Goal: Check status

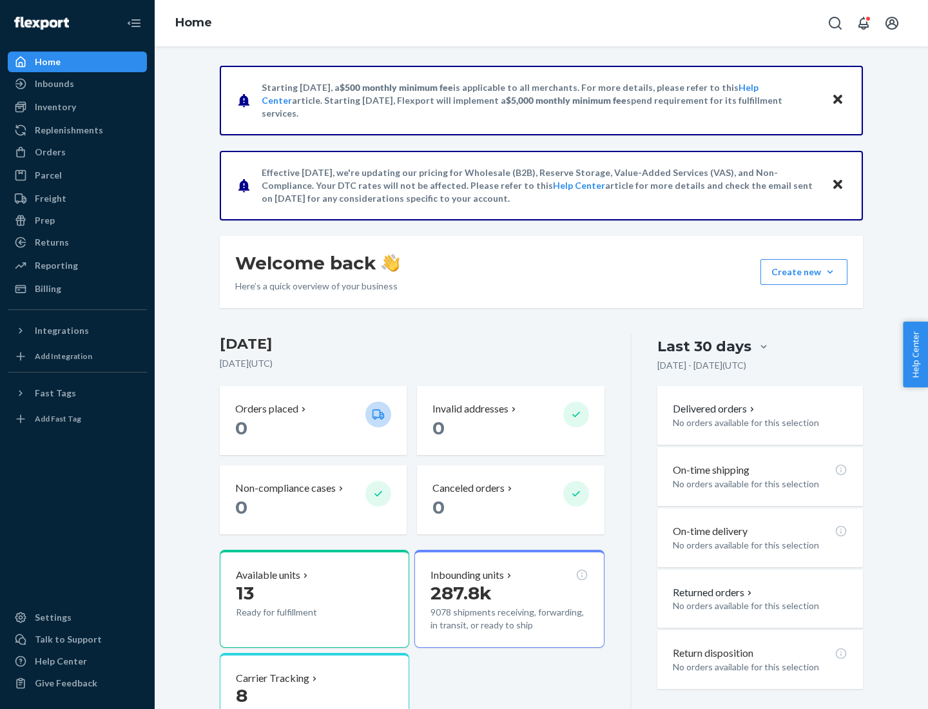
click at [830, 272] on button "Create new Create new inbound Create new order Create new product" at bounding box center [803, 272] width 87 height 26
click at [44, 220] on div "Prep" at bounding box center [45, 220] width 20 height 13
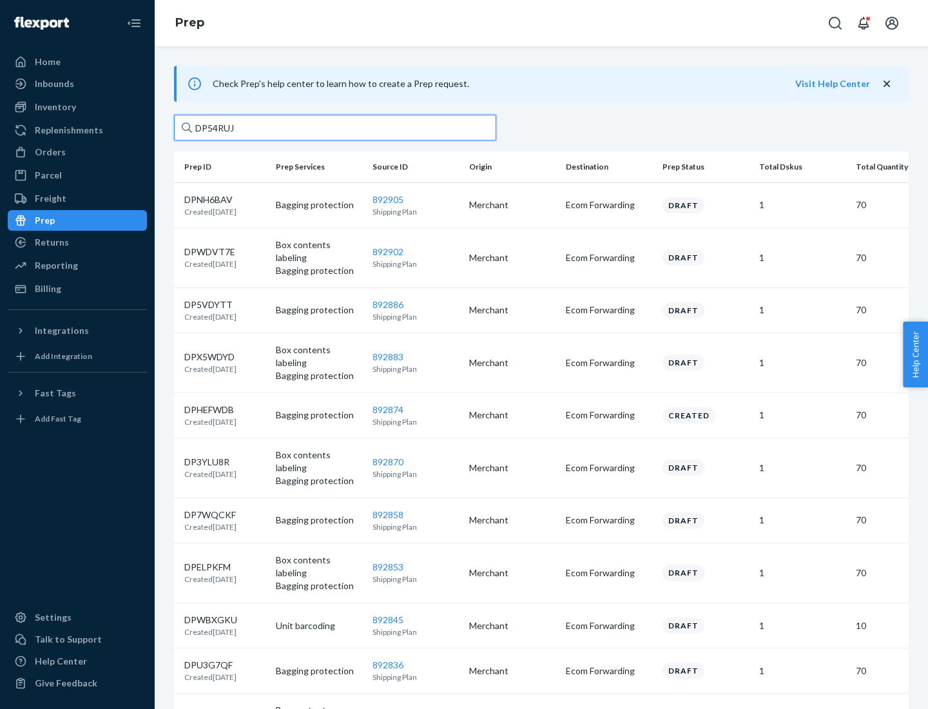
type input "DP54RUJL"
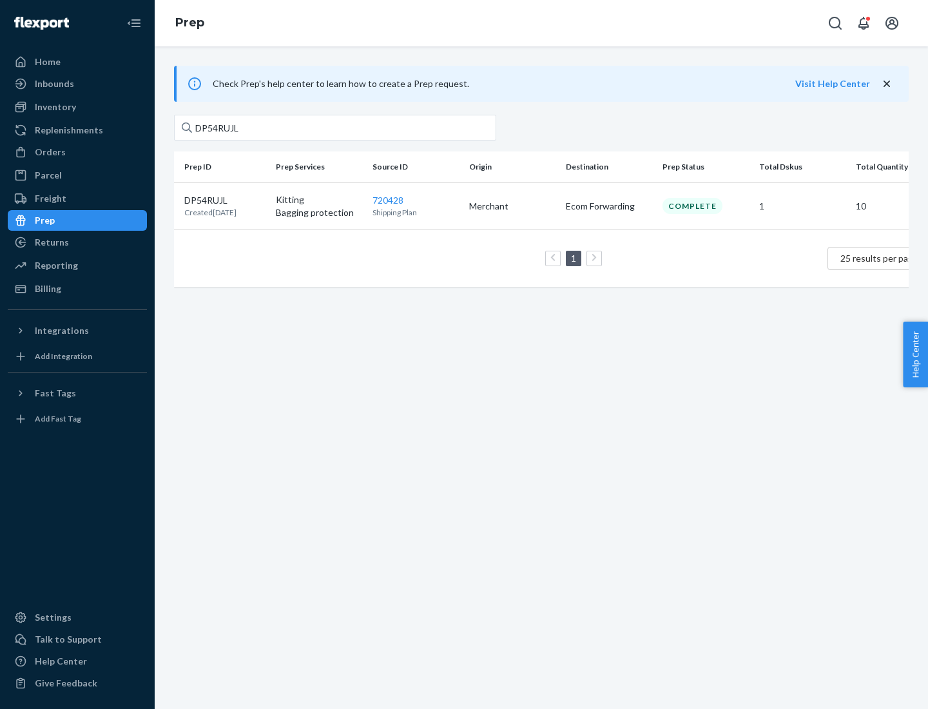
click at [225, 199] on p "DP54RUJL" at bounding box center [210, 200] width 52 height 13
